Goal: Information Seeking & Learning: Check status

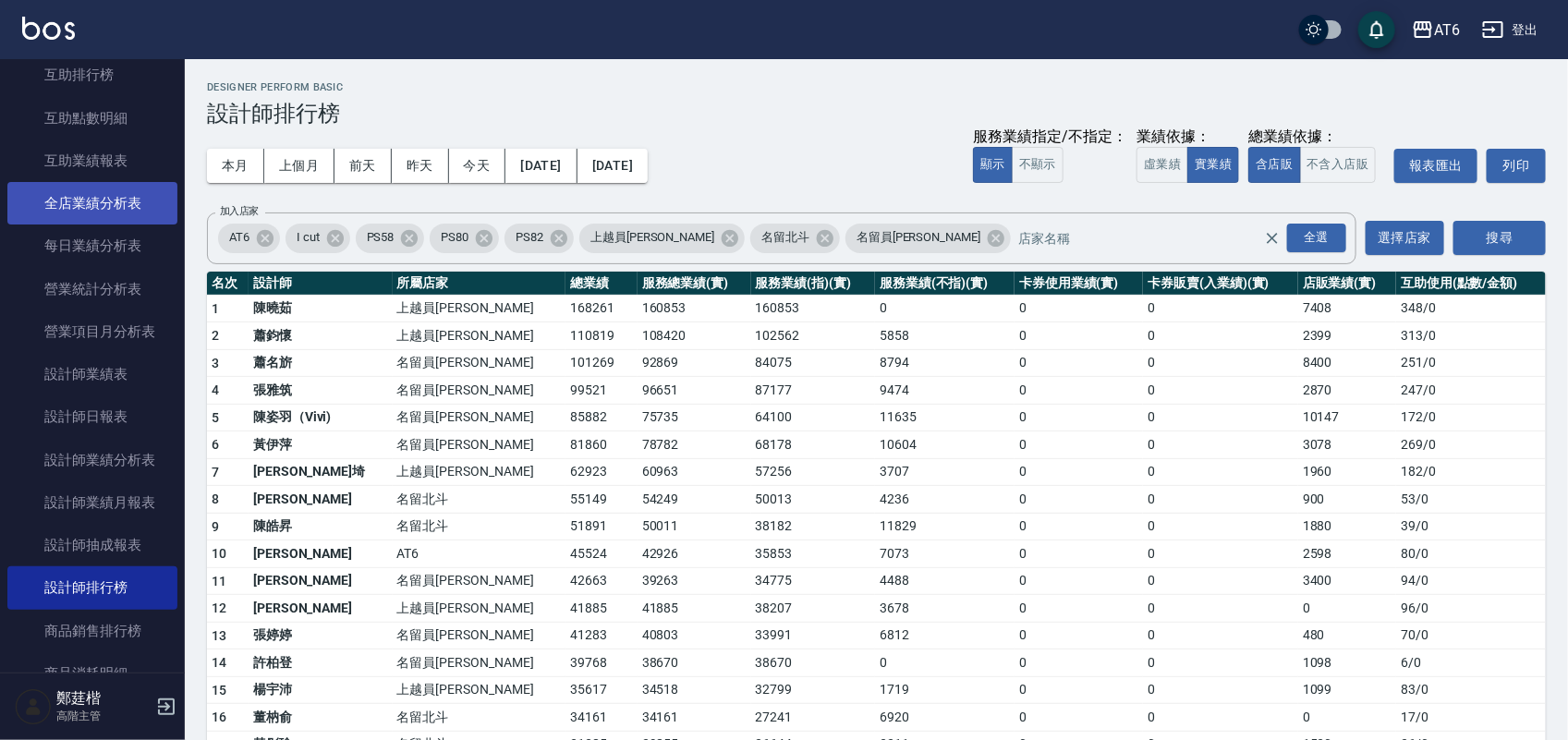
scroll to position [346, 0]
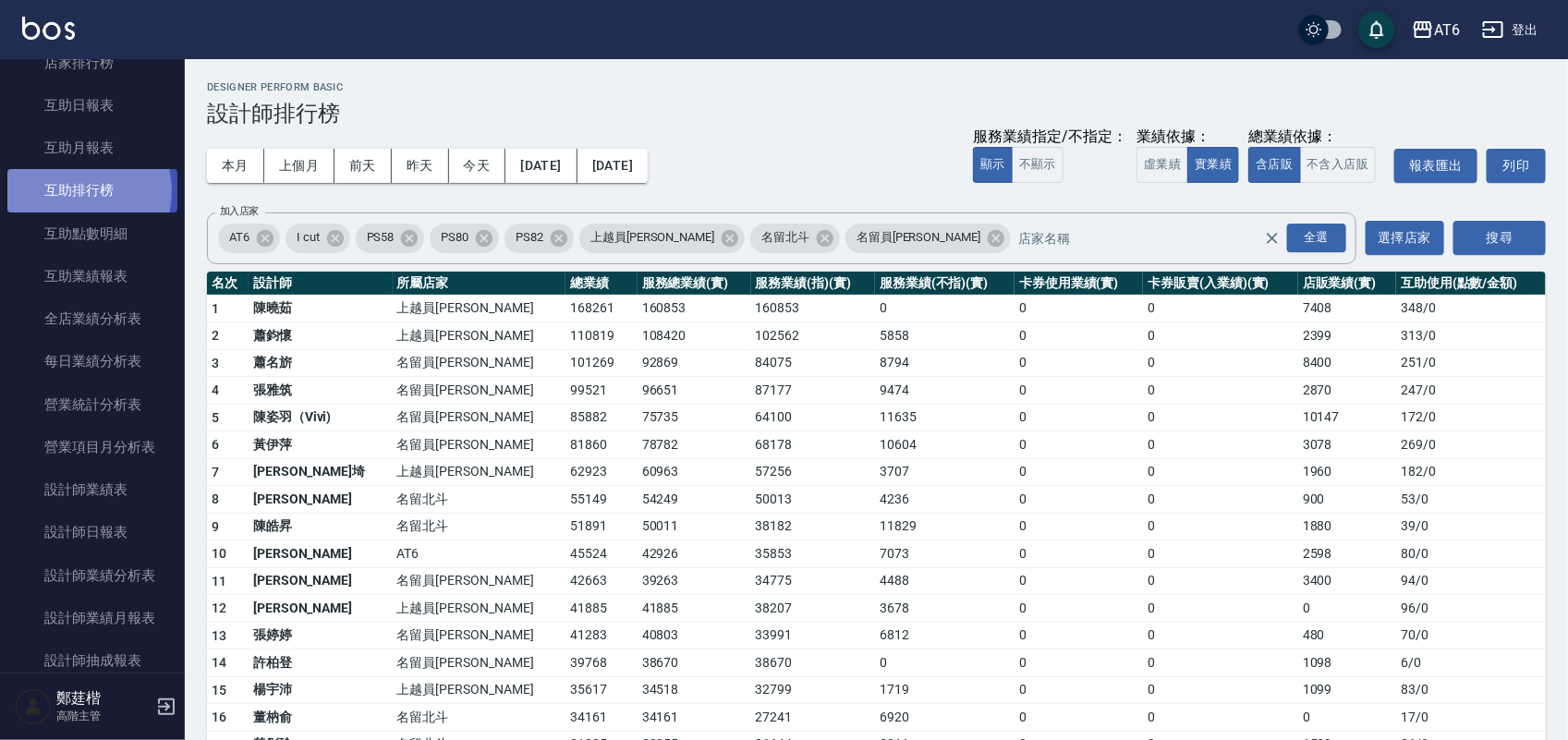
click at [74, 191] on link "互助排行榜" at bounding box center [93, 190] width 170 height 43
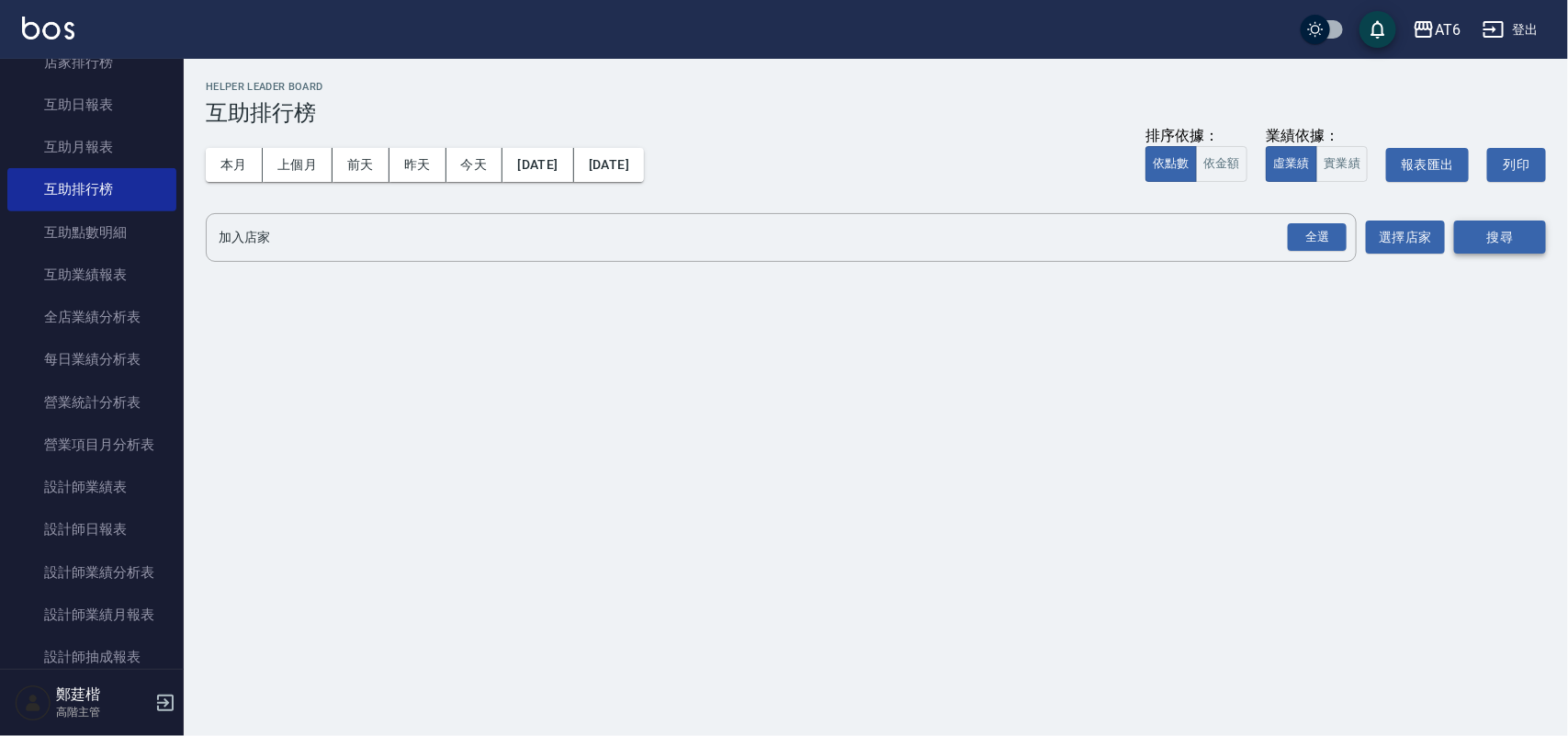
drag, startPoint x: 1319, startPoint y: 242, endPoint x: 1540, endPoint y: 230, distance: 221.3
click at [1320, 242] on div "全選" at bounding box center [1318, 237] width 59 height 28
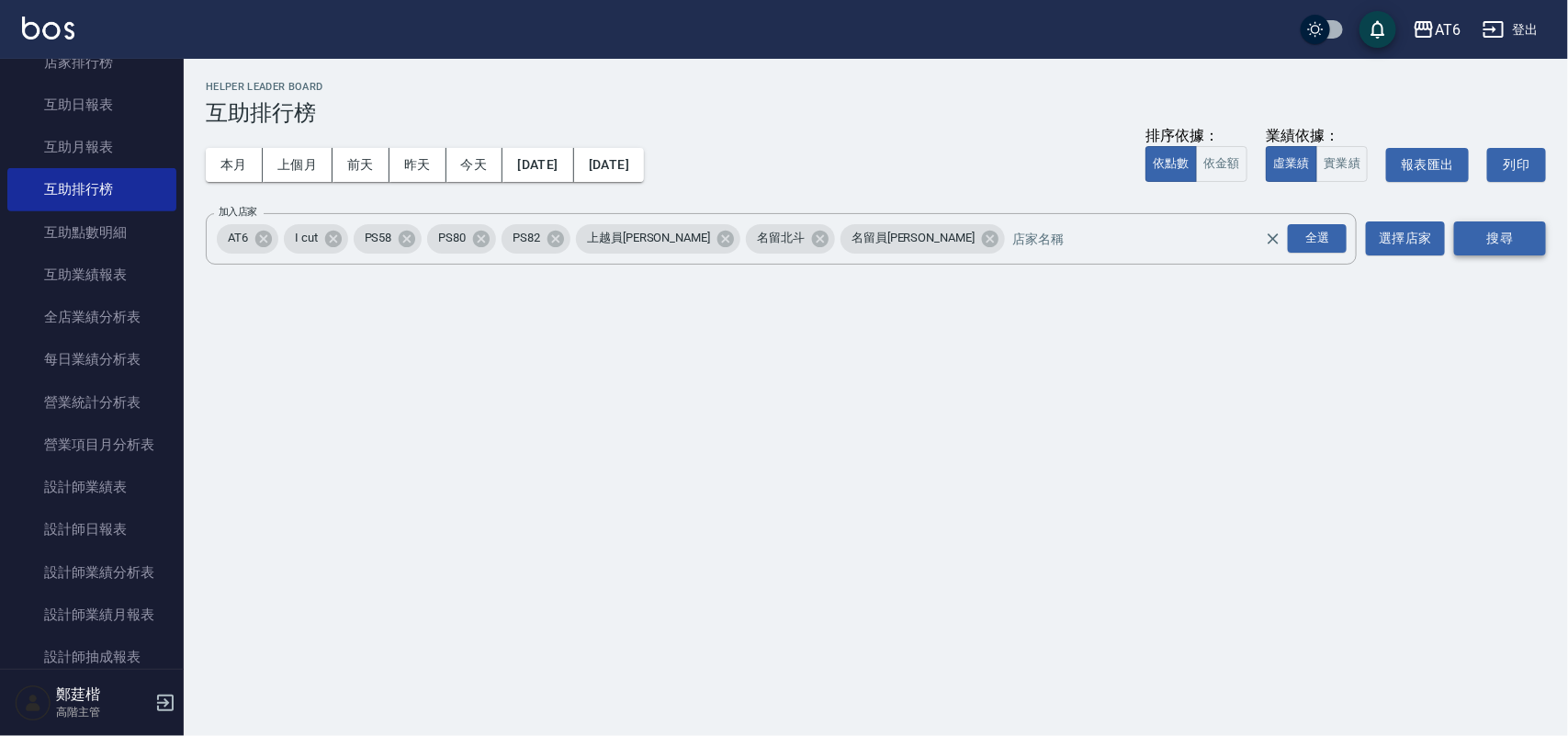
click at [1526, 231] on button "搜尋" at bounding box center [1500, 238] width 92 height 34
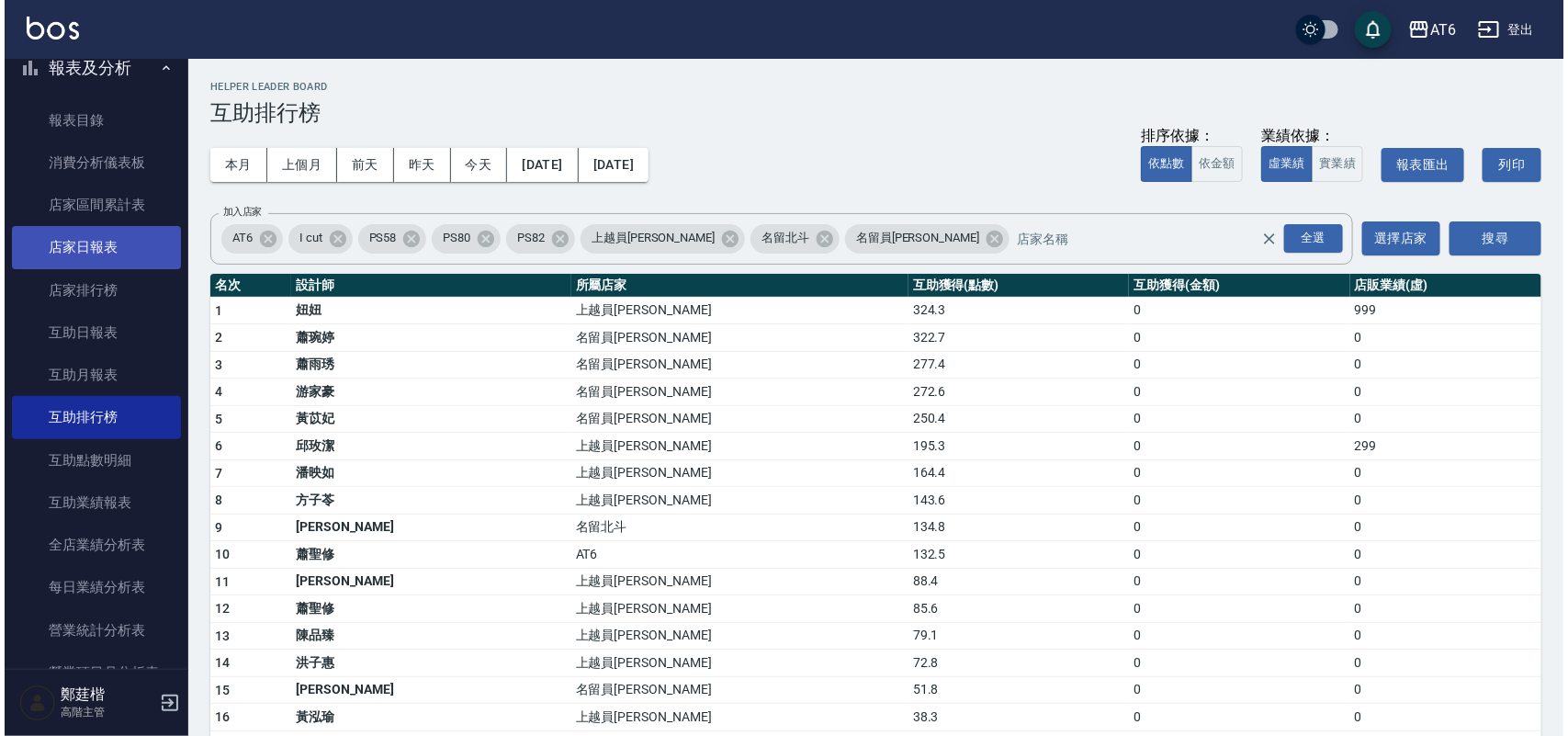
scroll to position [115, 0]
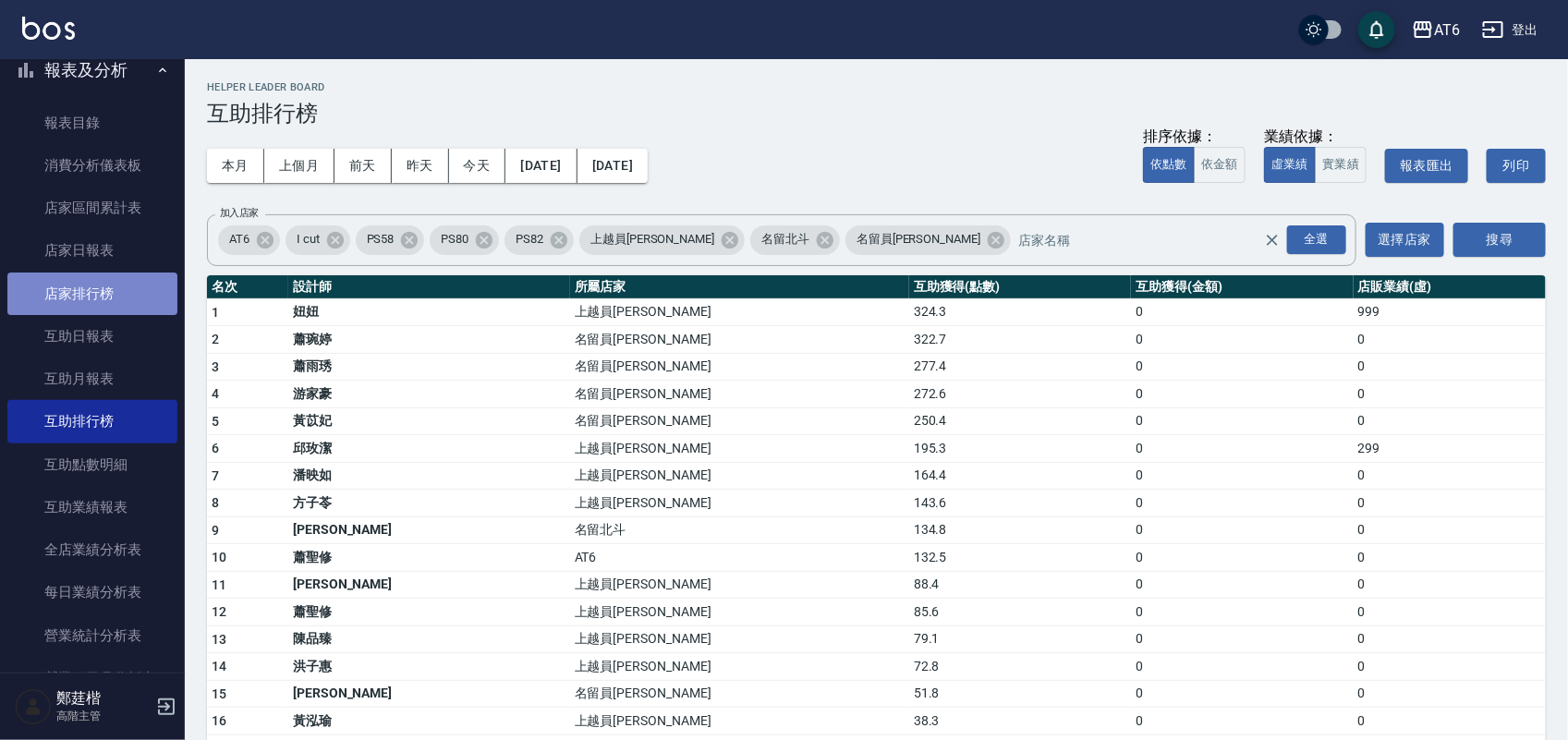
click at [141, 283] on link "店家排行榜" at bounding box center [93, 294] width 170 height 43
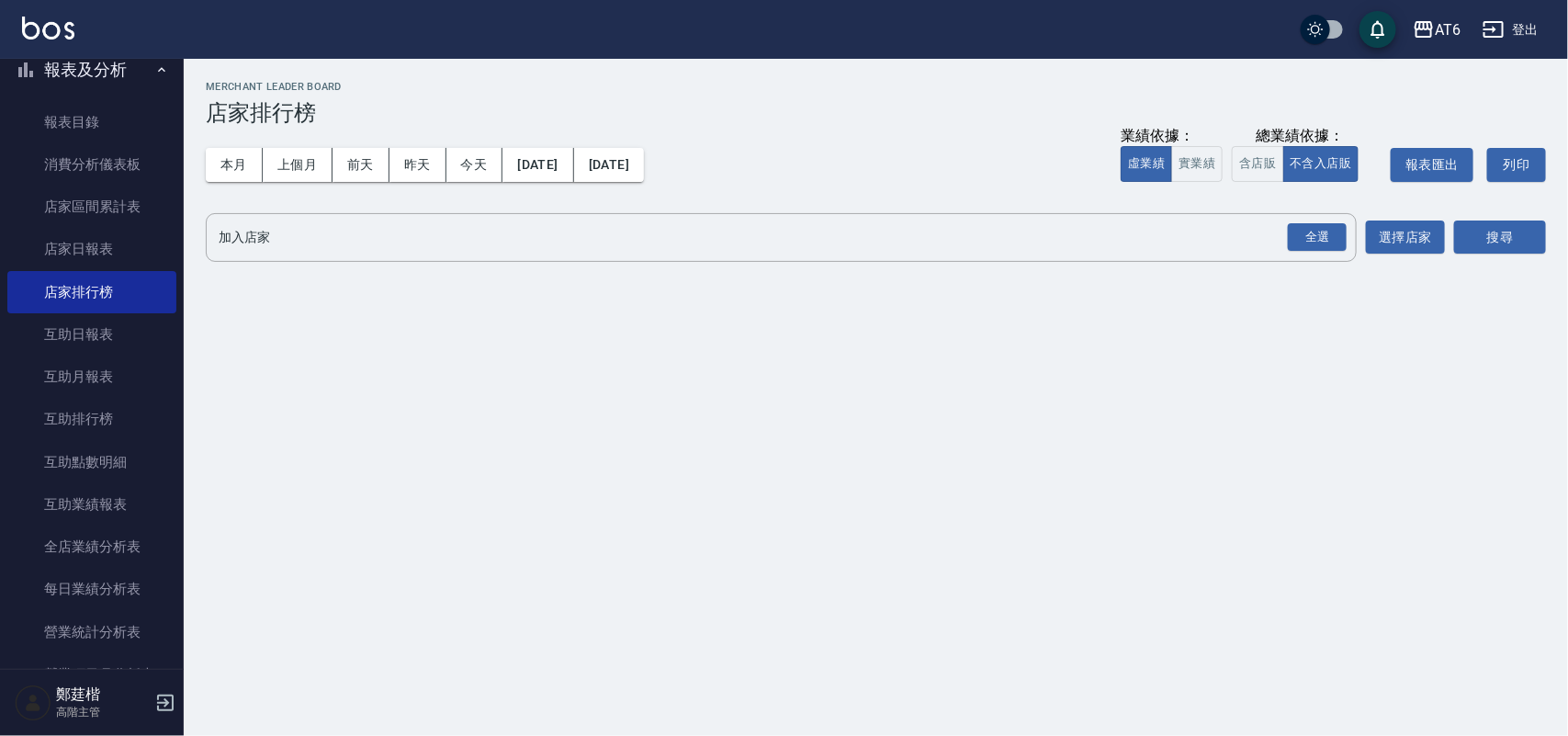
drag, startPoint x: 1316, startPoint y: 232, endPoint x: 1459, endPoint y: 216, distance: 143.9
click at [1320, 232] on div "全選" at bounding box center [1318, 237] width 59 height 28
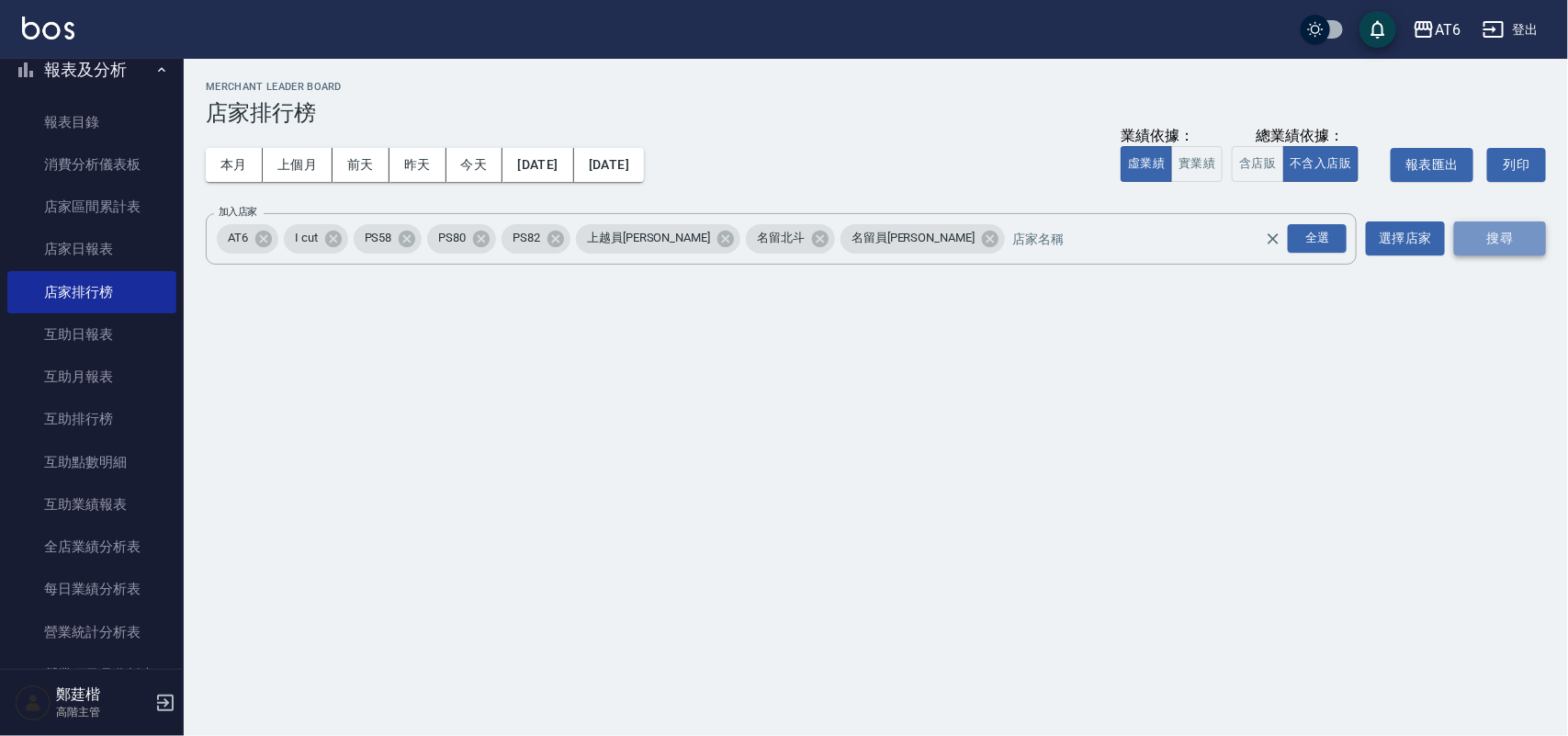
click at [1532, 223] on button "搜尋" at bounding box center [1500, 238] width 92 height 34
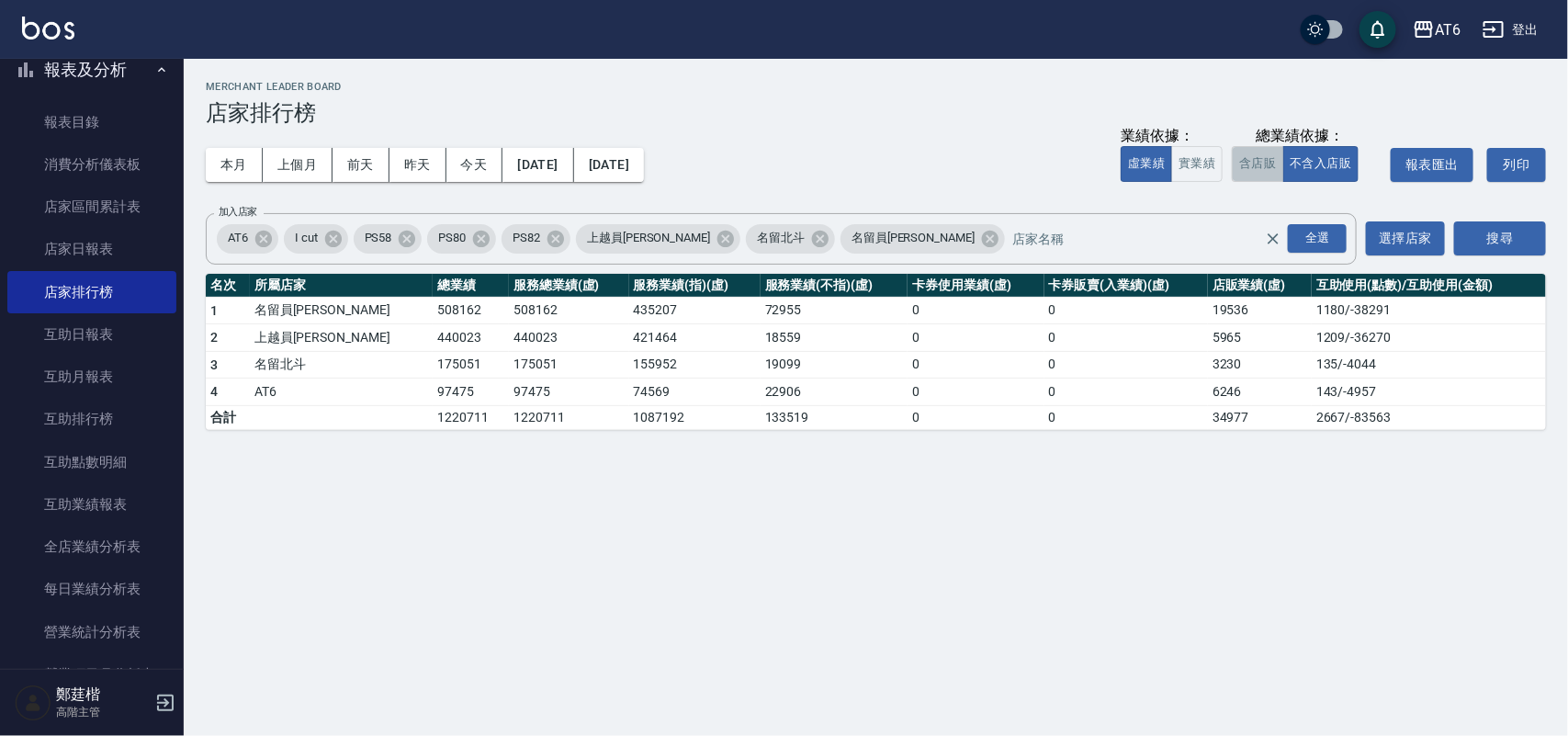
click at [1256, 150] on button "含店販" at bounding box center [1258, 164] width 51 height 36
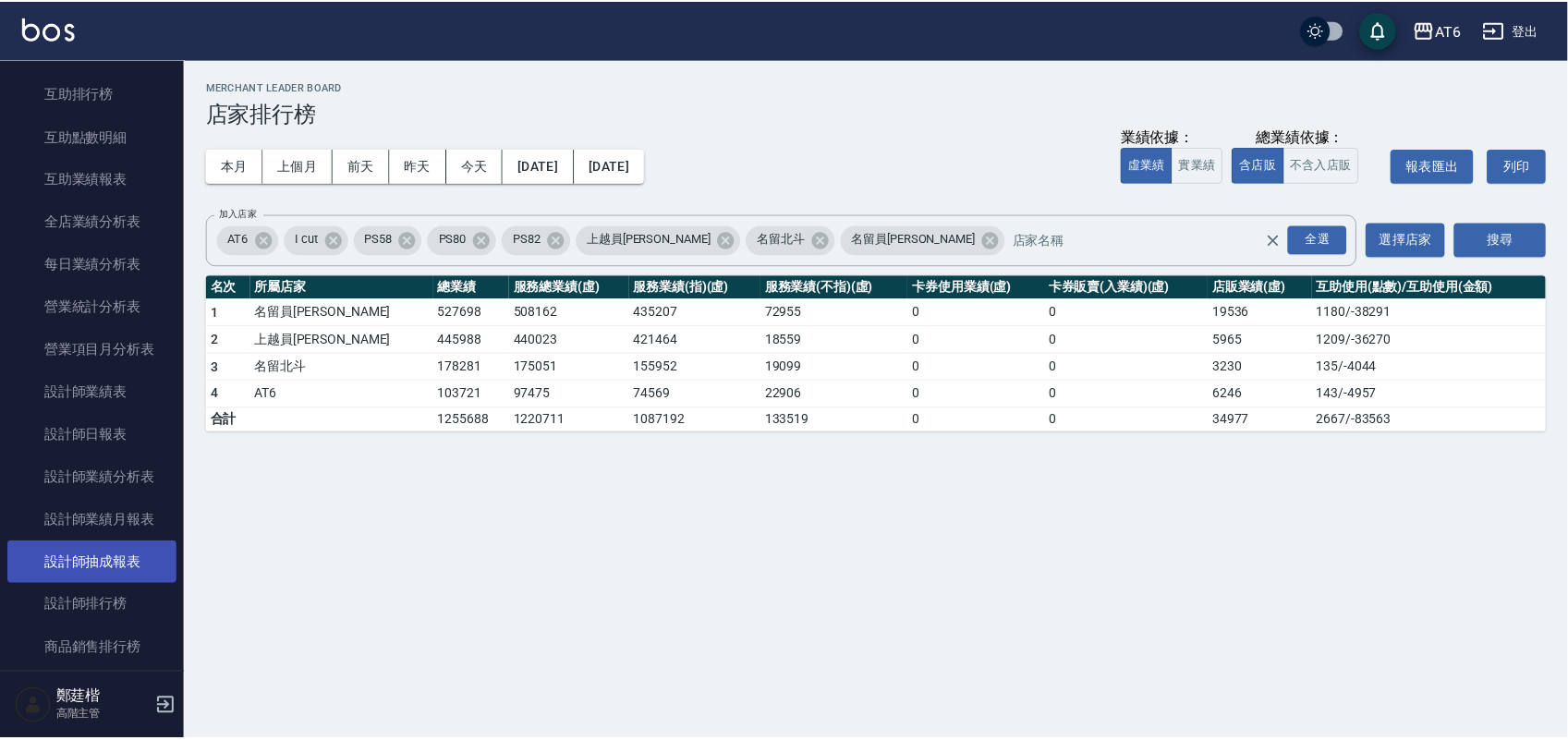
scroll to position [462, 0]
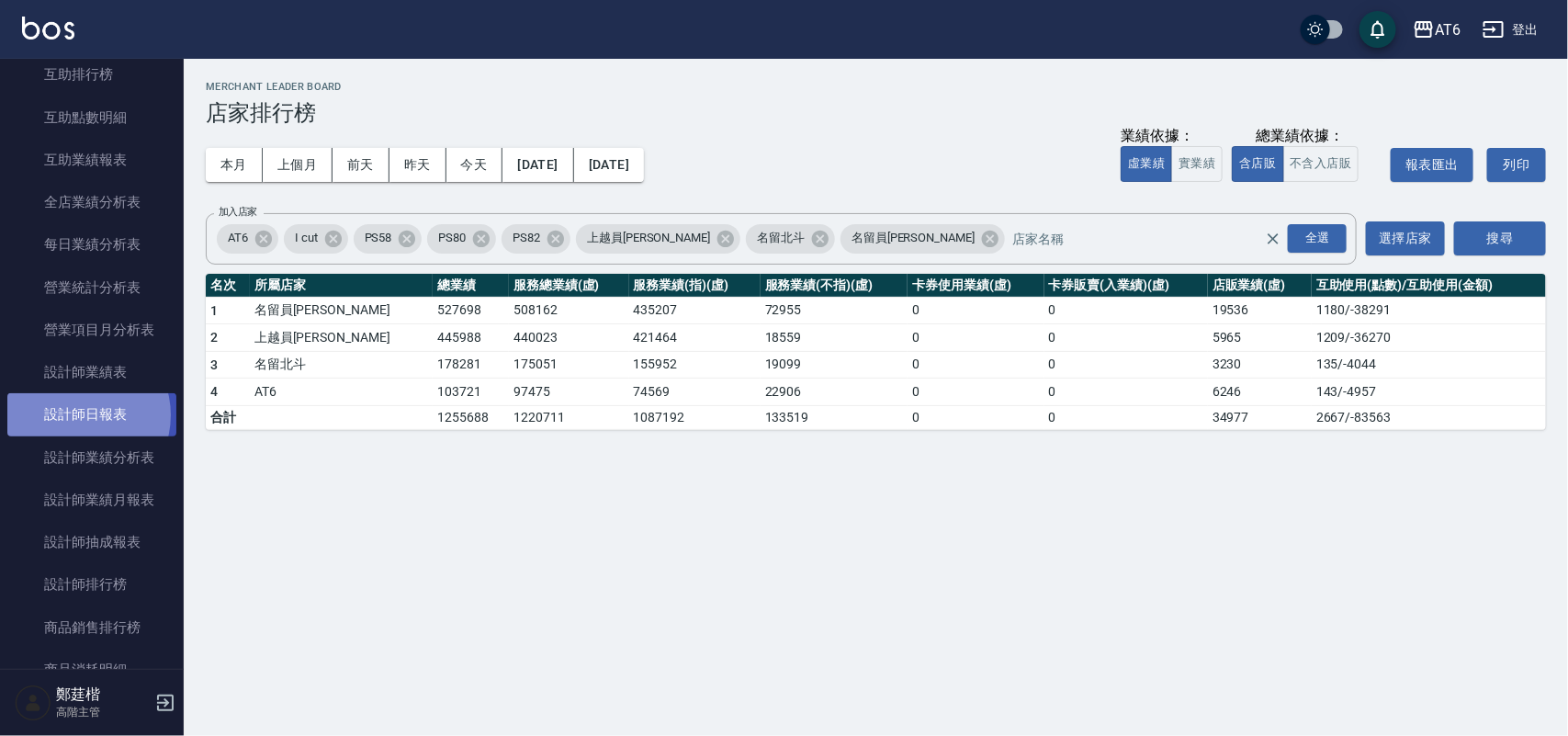
click at [78, 415] on link "設計師日報表" at bounding box center [92, 414] width 169 height 43
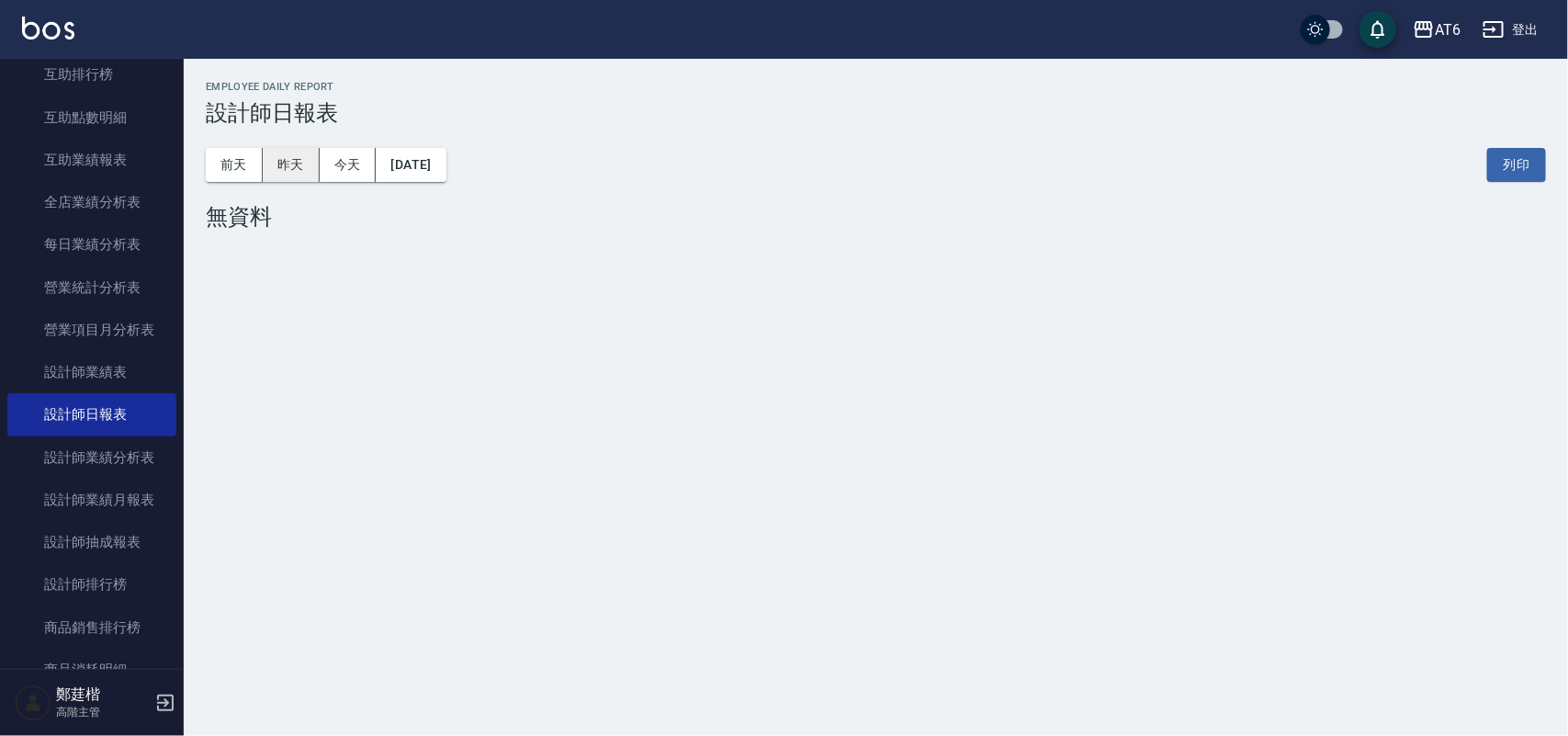
click at [289, 160] on button "昨天" at bounding box center [291, 165] width 57 height 34
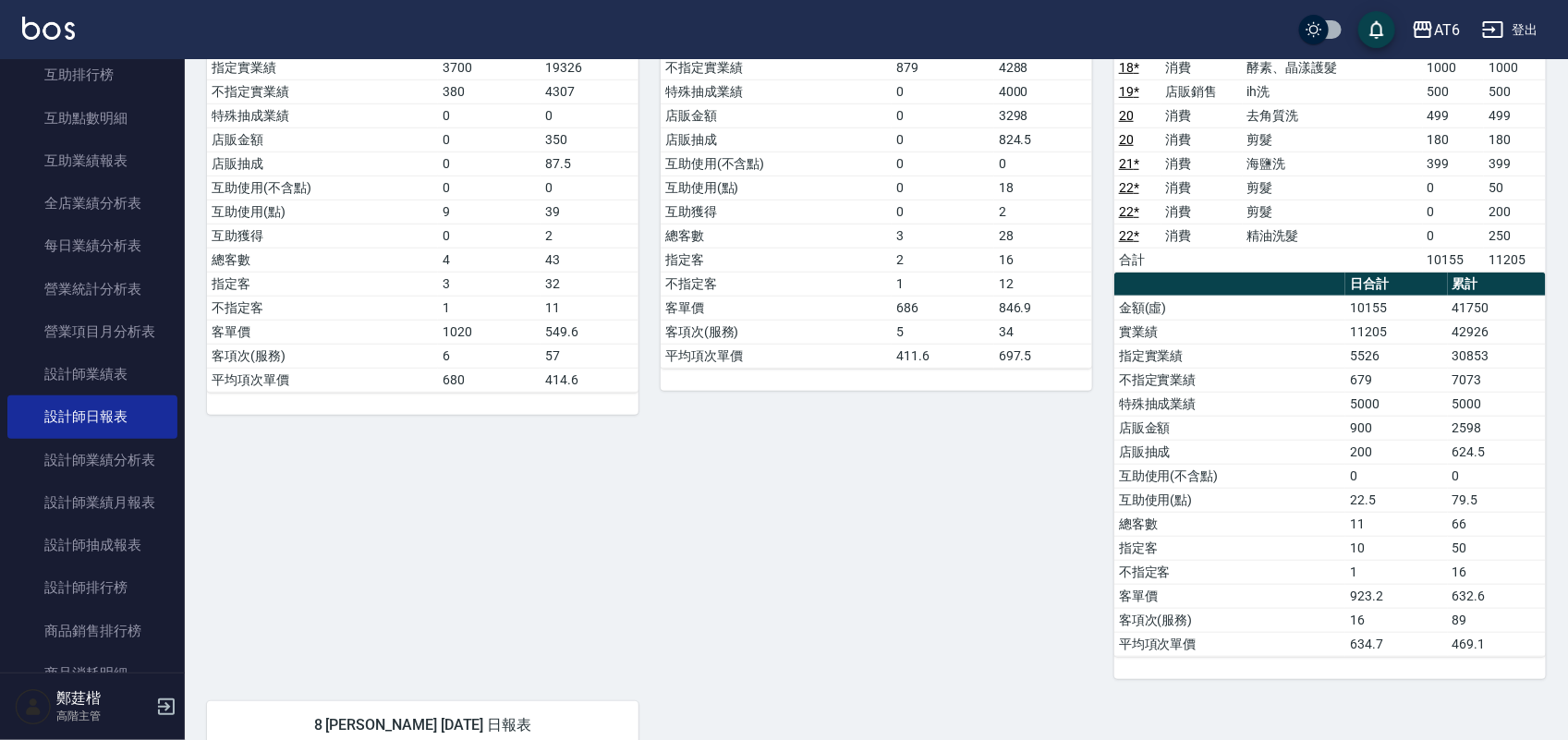
scroll to position [346, 0]
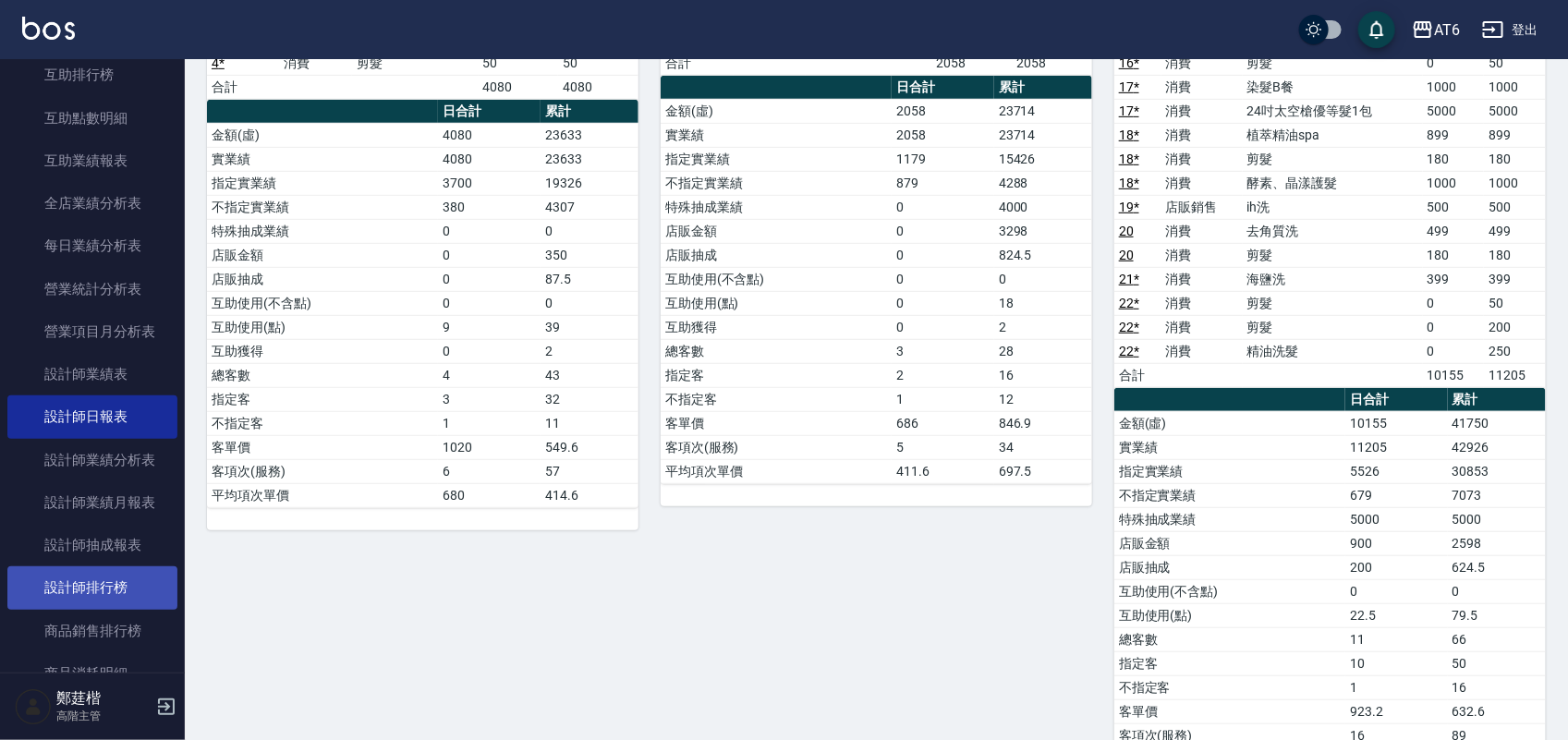
click at [125, 605] on link "設計師排行榜" at bounding box center [93, 587] width 170 height 43
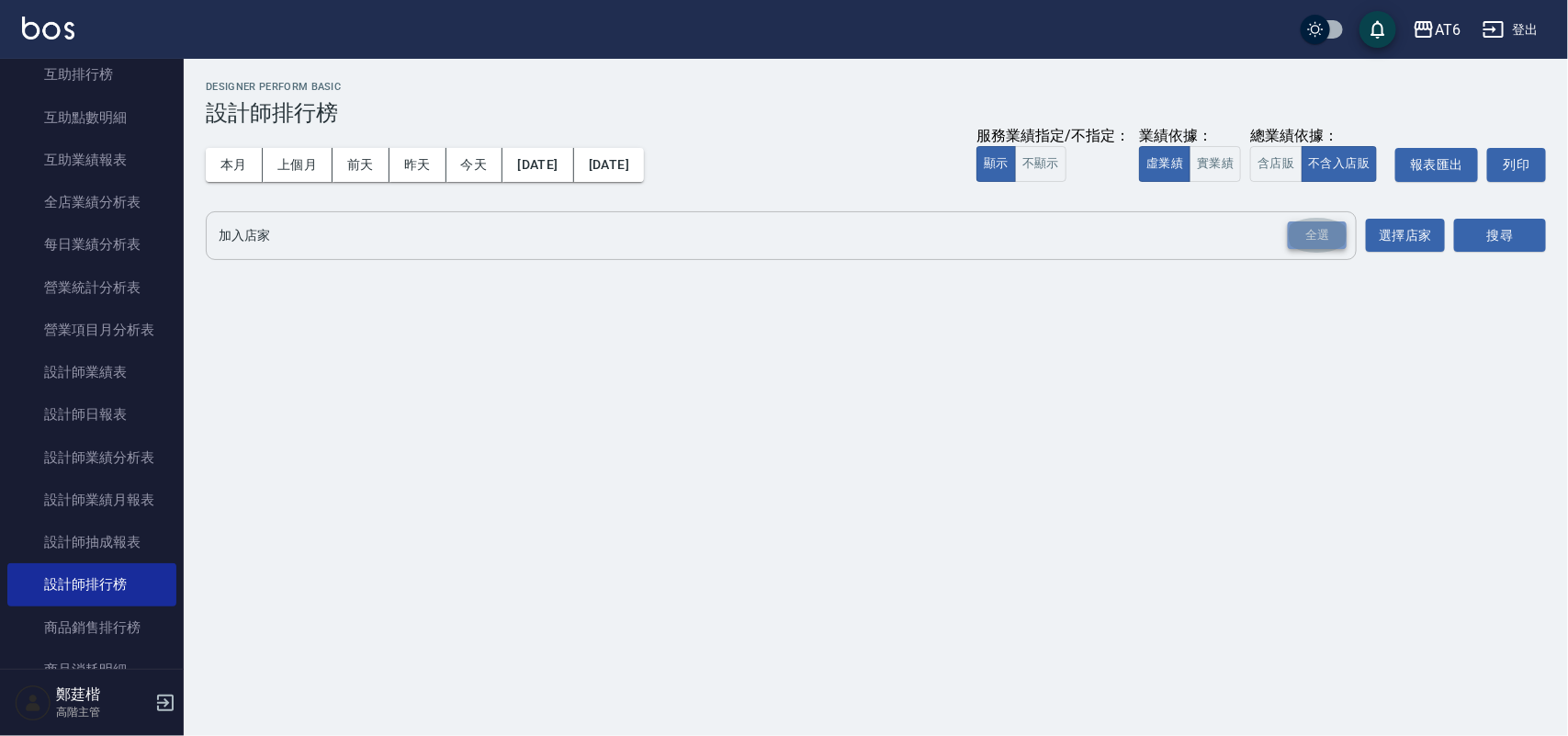
click at [1326, 240] on div "全選" at bounding box center [1318, 235] width 59 height 28
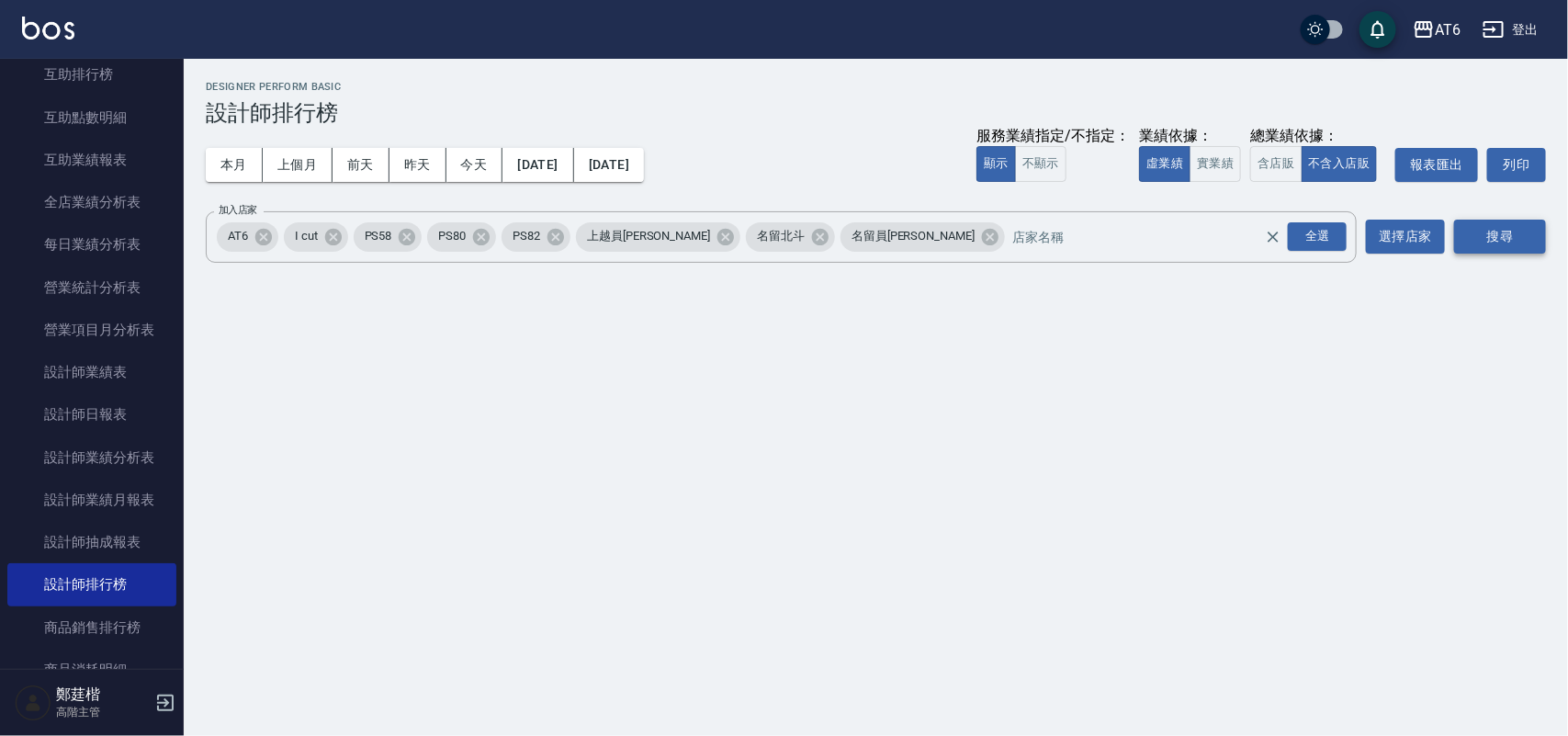
click at [1506, 245] on button "搜尋" at bounding box center [1500, 236] width 92 height 34
